Goal: Information Seeking & Learning: Learn about a topic

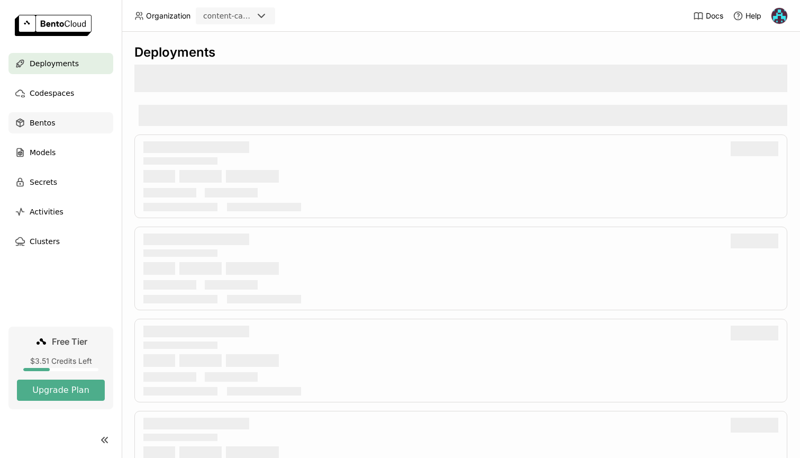
click at [43, 128] on span "Bentos" at bounding box center [42, 122] width 25 height 13
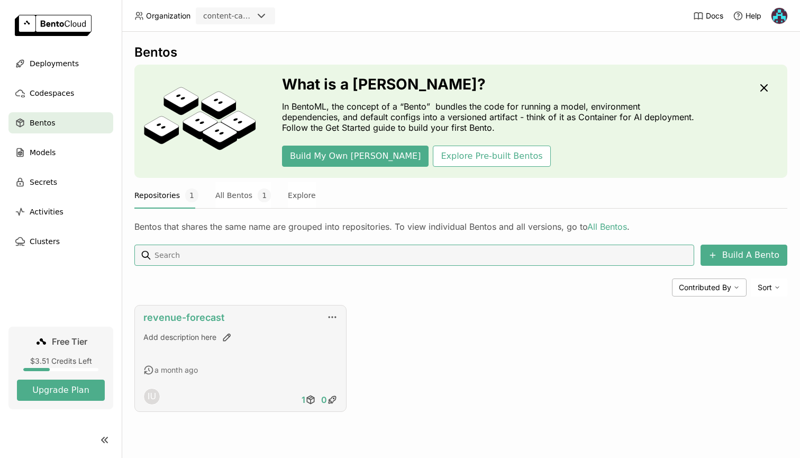
click at [182, 319] on link "revenue-forecast" at bounding box center [183, 317] width 81 height 11
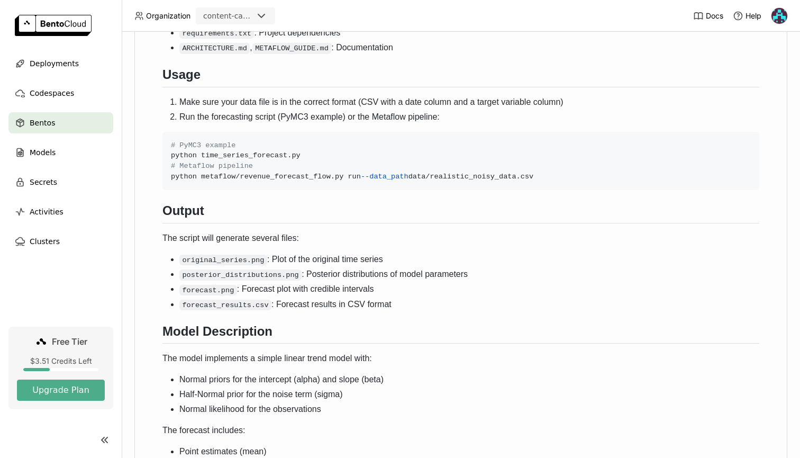
scroll to position [926, 0]
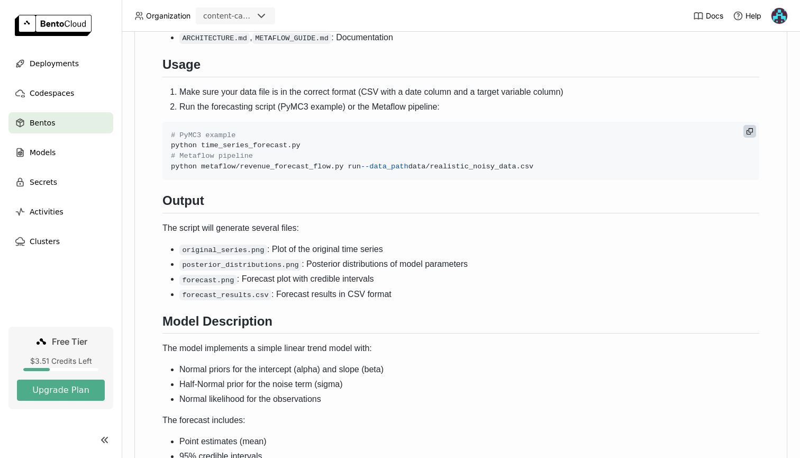
click at [566, 180] on code "# PyMC3 example python time_series_forecast.py # Metaflow pipeline python metaf…" at bounding box center [460, 151] width 597 height 59
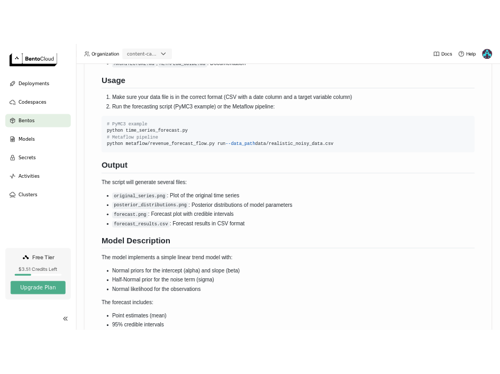
scroll to position [818, 0]
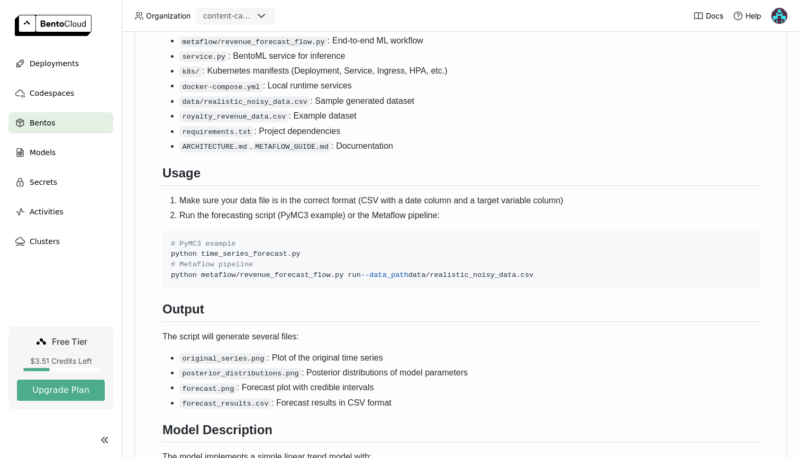
click at [54, 130] on div "Bentos" at bounding box center [60, 122] width 105 height 21
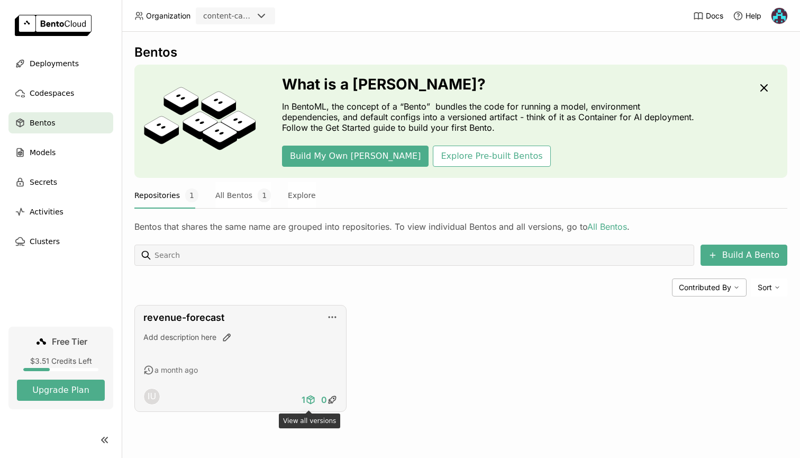
click at [310, 399] on icon at bounding box center [309, 399] width 4 height 2
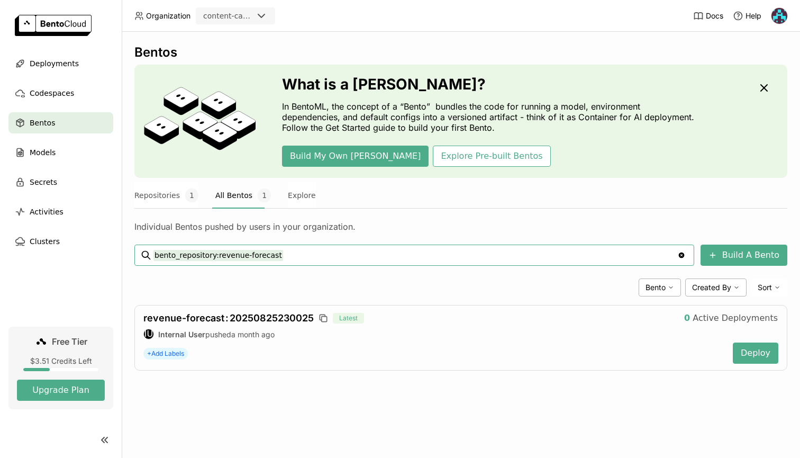
click at [300, 258] on input "bento_repository:revenue-forecast" at bounding box center [415, 255] width 524 height 17
click at [322, 257] on input "bento_repository:revenue-forecast" at bounding box center [415, 255] width 524 height 17
